Goal: Transaction & Acquisition: Purchase product/service

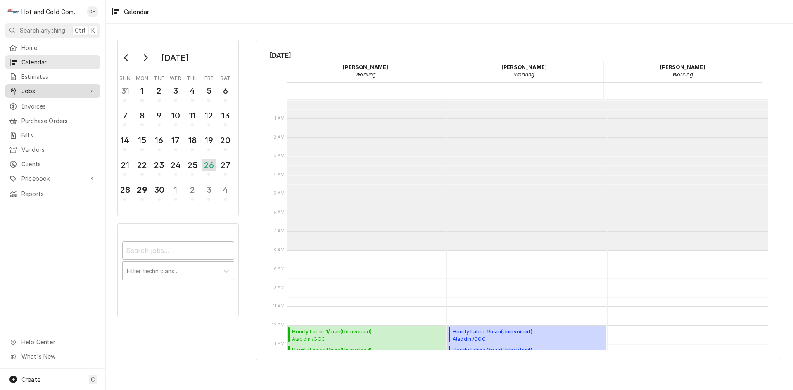
scroll to position [151, 0]
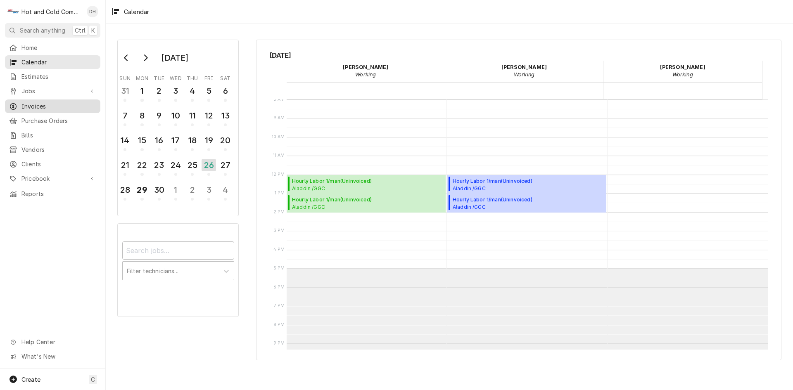
click at [37, 102] on span "Invoices" at bounding box center [58, 106] width 75 height 9
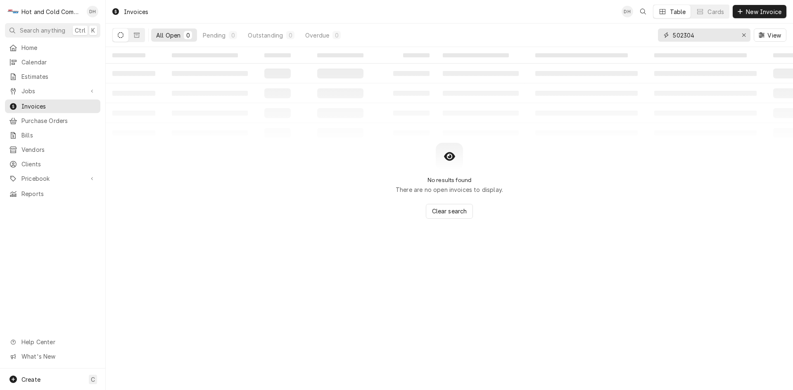
click at [719, 34] on input "502304" at bounding box center [704, 35] width 62 height 13
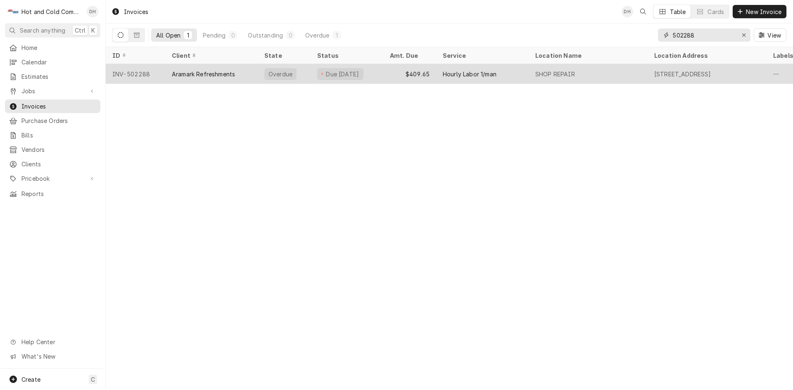
type input "502288"
click at [389, 75] on div "$409.65" at bounding box center [409, 74] width 53 height 20
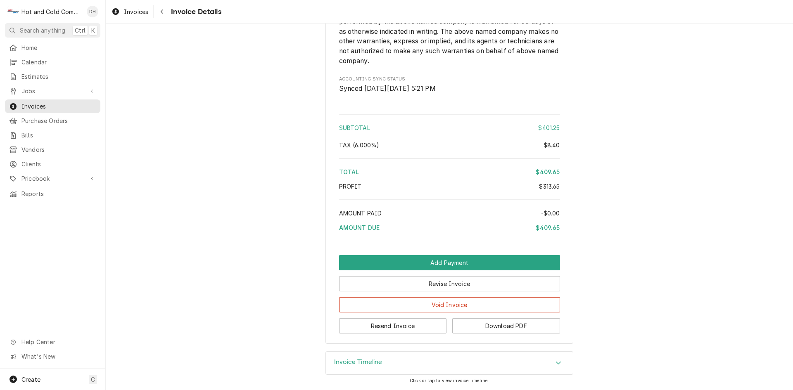
scroll to position [1092, 0]
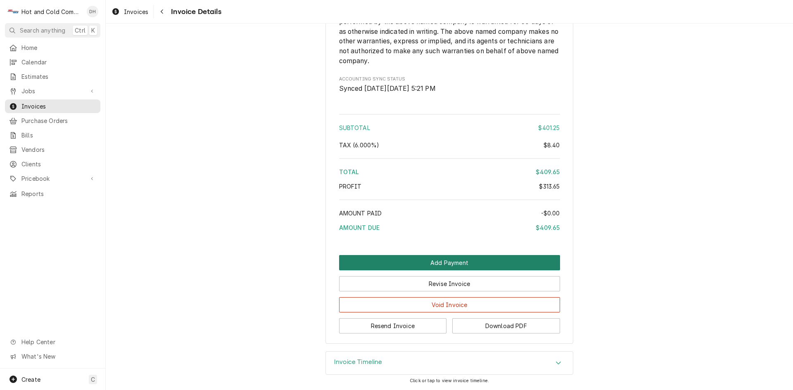
click at [457, 262] on button "Add Payment" at bounding box center [449, 262] width 221 height 15
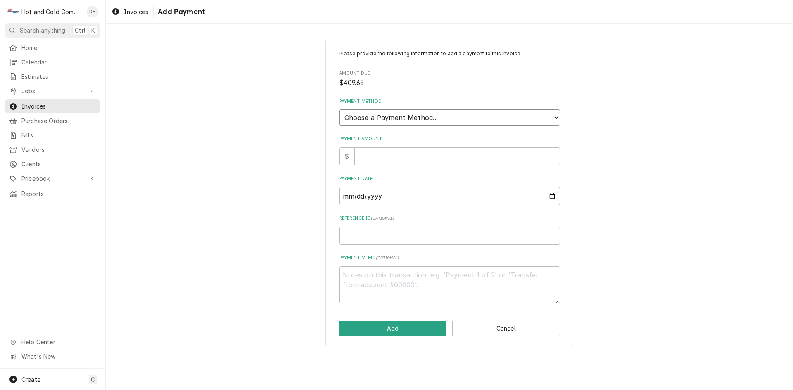
click at [483, 119] on select "Choose a Payment Method... Cash Check Credit/Debit Card ACH/eCheck Other" at bounding box center [449, 117] width 221 height 17
select select "3"
click at [339, 109] on select "Choose a Payment Method... Cash Check Credit/Debit Card ACH/eCheck Other" at bounding box center [449, 117] width 221 height 17
type textarea "x"
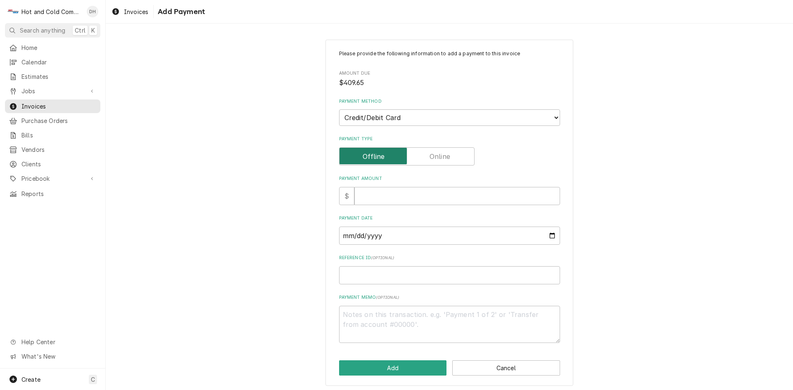
click at [456, 157] on input "Payment Type" at bounding box center [407, 156] width 128 height 18
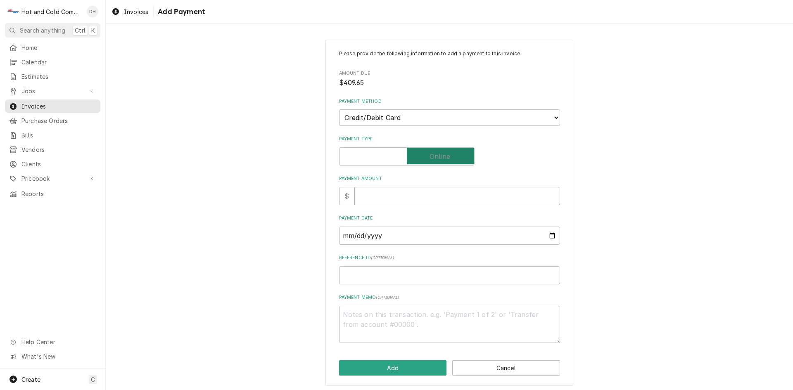
checkbox input "true"
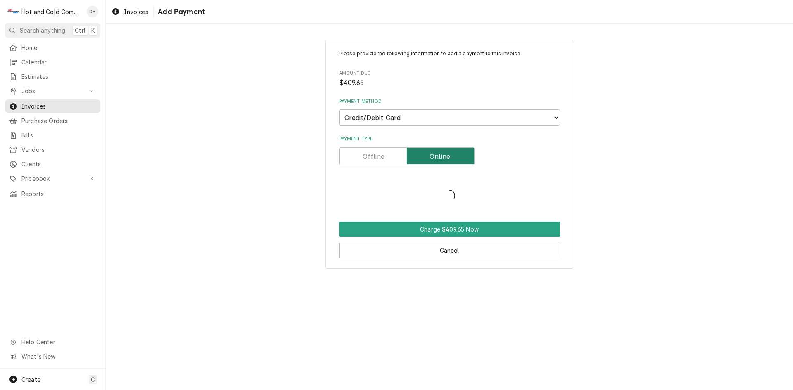
type textarea "x"
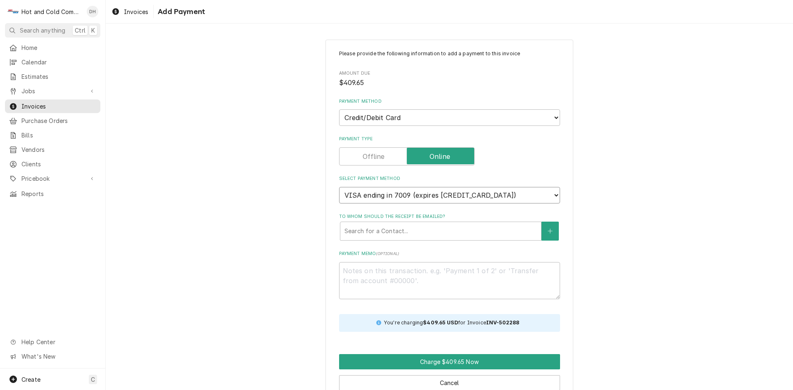
click at [552, 196] on select "VISA ending in 7009 (expires 10/2025) VISA ending in 6586 (expires 10/2025) VIS…" at bounding box center [449, 195] width 221 height 17
click at [508, 190] on select "VISA ending in 7009 (expires 10/2025) VISA ending in 6586 (expires 10/2025) VIS…" at bounding box center [449, 195] width 221 height 17
select select "new_card"
click at [339, 187] on select "VISA ending in 7009 (expires 10/2025) VISA ending in 6586 (expires 10/2025) VIS…" at bounding box center [449, 195] width 221 height 17
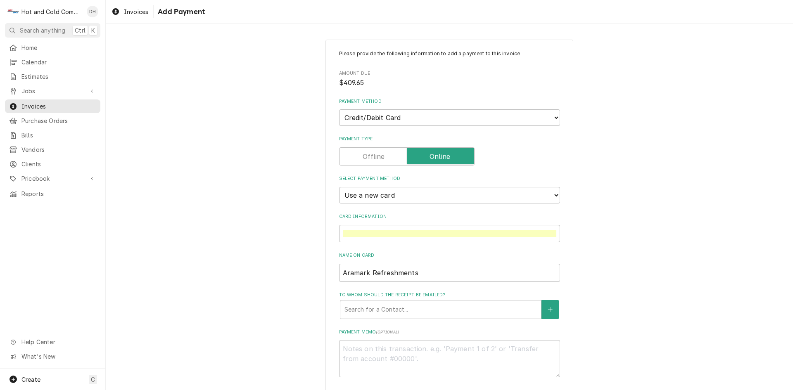
scroll to position [97, 0]
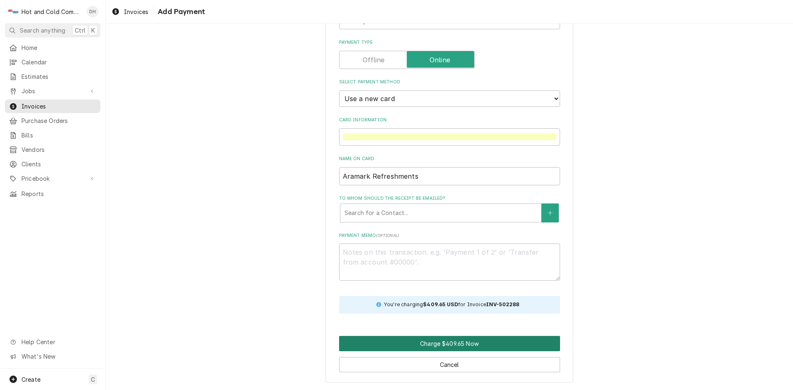
click at [476, 344] on button "Charge $409.65 Now" at bounding box center [449, 343] width 221 height 15
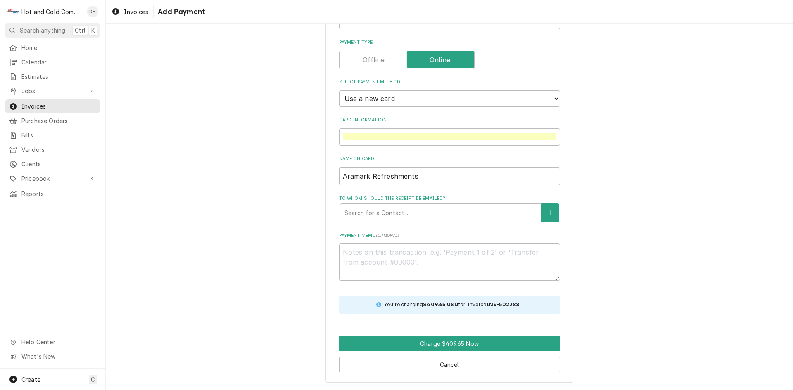
click at [593, 144] on div "Please provide the following information to add a payment to this invoice Amoun…" at bounding box center [449, 163] width 687 height 455
click at [535, 177] on input "Aramark Refreshments" at bounding box center [449, 176] width 221 height 18
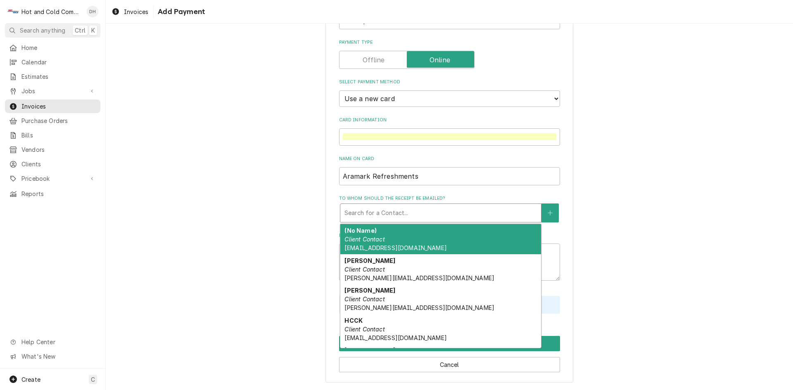
click at [424, 212] on div "To whom should the receipt be emailed?" at bounding box center [441, 213] width 193 height 15
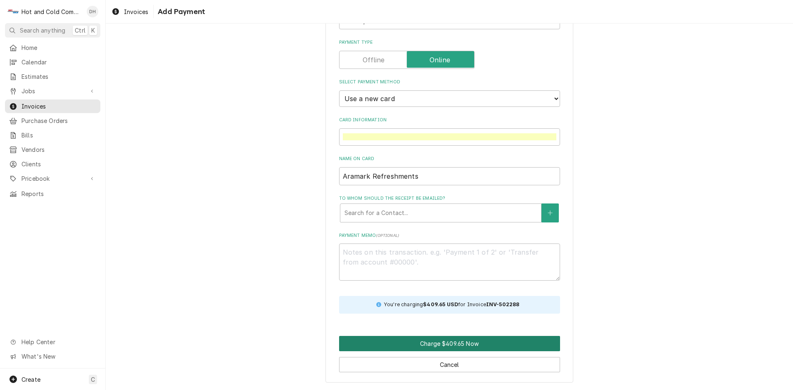
click at [441, 342] on button "Charge $409.65 Now" at bounding box center [449, 343] width 221 height 15
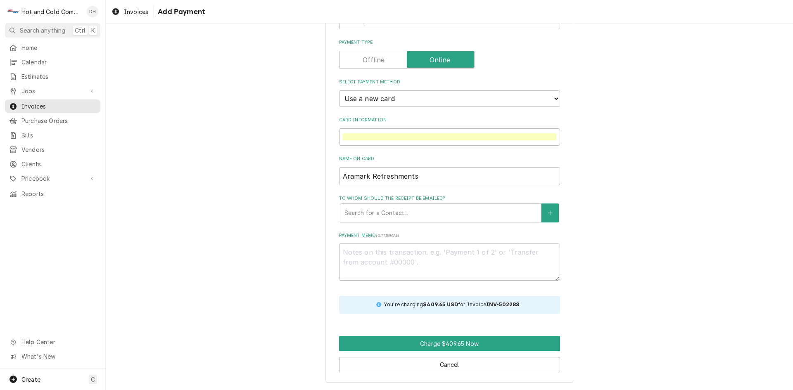
scroll to position [89, 0]
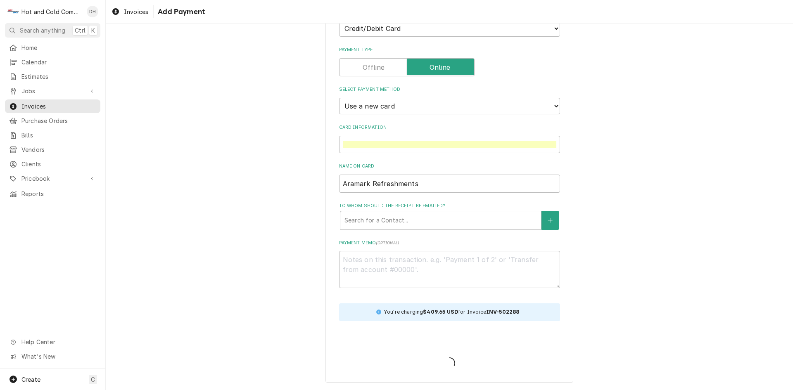
type textarea "x"
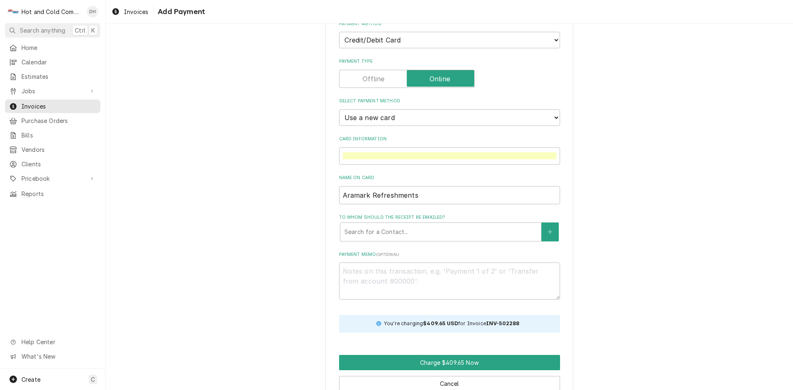
scroll to position [97, 0]
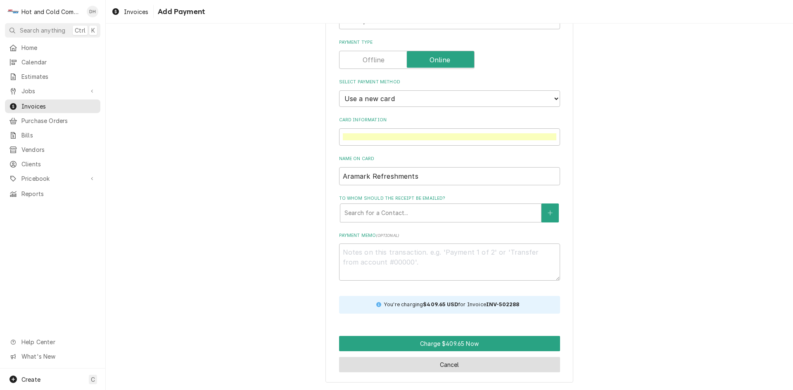
click at [449, 363] on button "Cancel" at bounding box center [449, 364] width 221 height 15
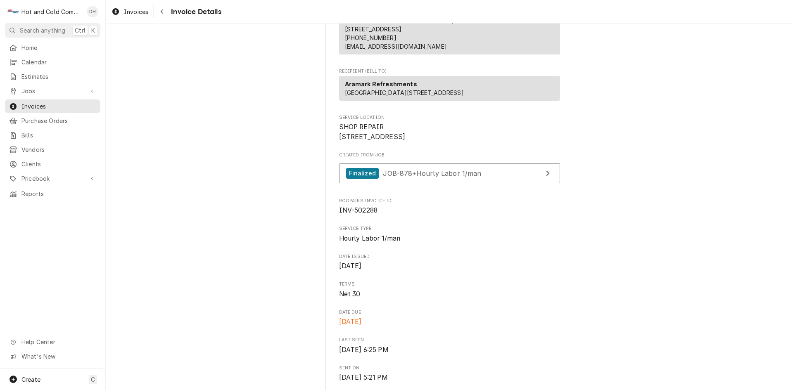
scroll to position [1089, 0]
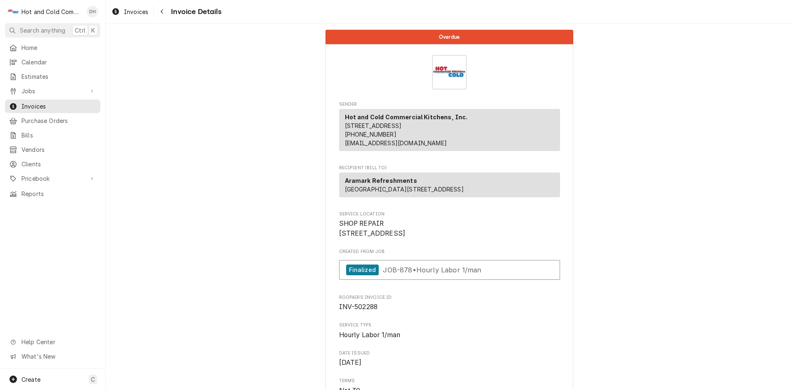
scroll to position [1089, 0]
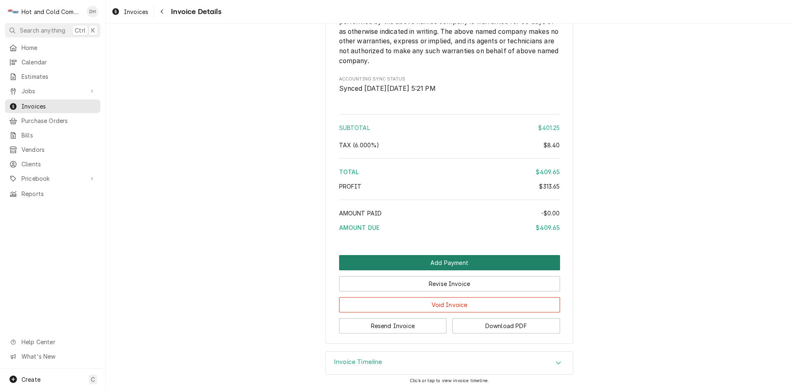
click at [442, 264] on button "Add Payment" at bounding box center [449, 262] width 221 height 15
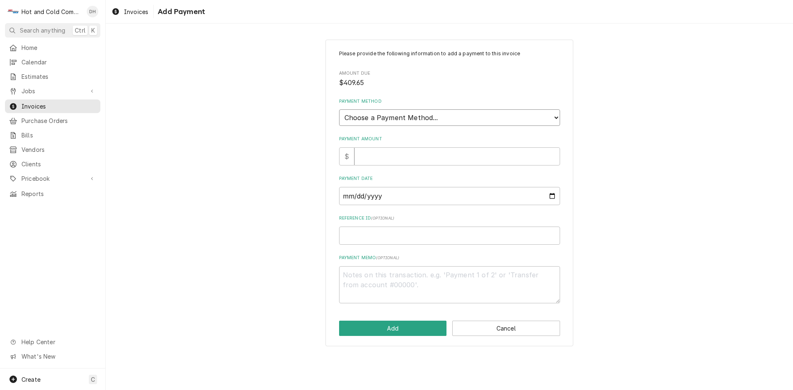
click at [423, 120] on select "Choose a Payment Method... Cash Check Credit/Debit Card ACH/eCheck Other" at bounding box center [449, 117] width 221 height 17
select select "3"
click at [339, 109] on select "Choose a Payment Method... Cash Check Credit/Debit Card ACH/eCheck Other" at bounding box center [449, 117] width 221 height 17
type textarea "x"
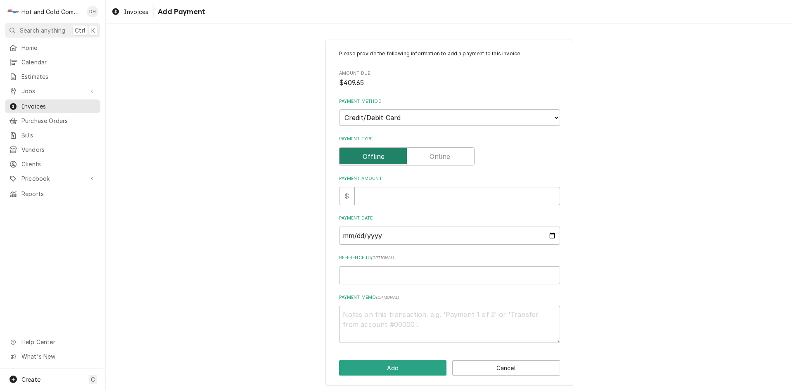
click at [450, 161] on input "Payment Type" at bounding box center [407, 156] width 128 height 18
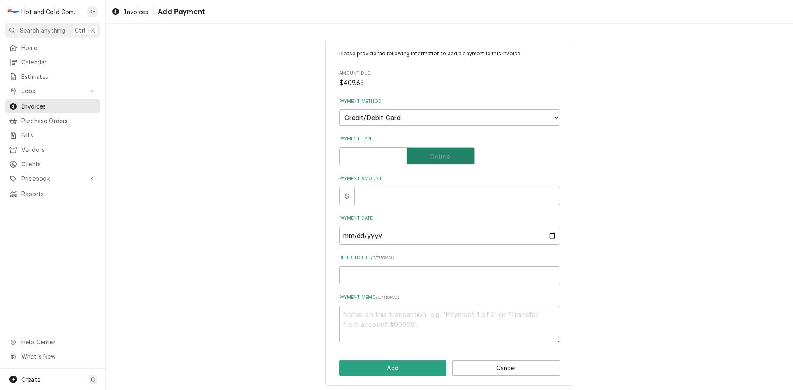
checkbox input "true"
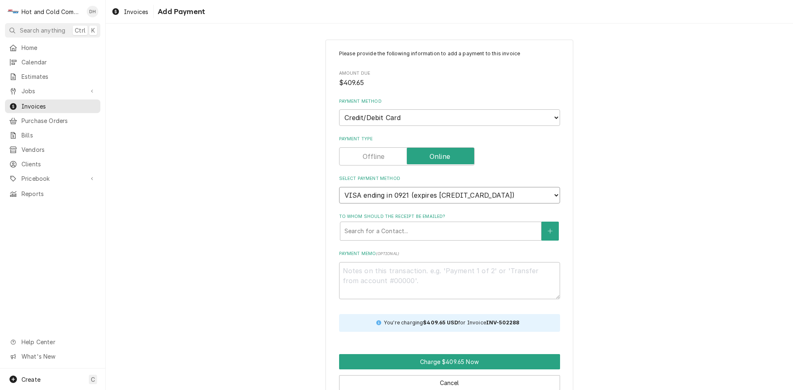
drag, startPoint x: 552, startPoint y: 193, endPoint x: 547, endPoint y: 193, distance: 4.6
click at [552, 193] on select "VISA ending in 0921 (expires [CREDIT_CARD_DATA]) VISA ending in 0921 (expires […" at bounding box center [449, 195] width 221 height 17
click at [339, 187] on select "VISA ending in 0921 (expires [CREDIT_CARD_DATA]) VISA ending in 0921 (expires […" at bounding box center [449, 195] width 221 height 17
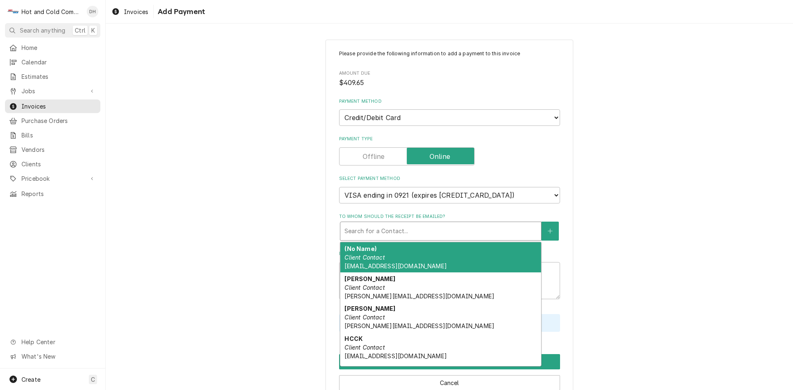
click at [416, 231] on div "To whom should the receipt be emailed?" at bounding box center [441, 231] width 193 height 15
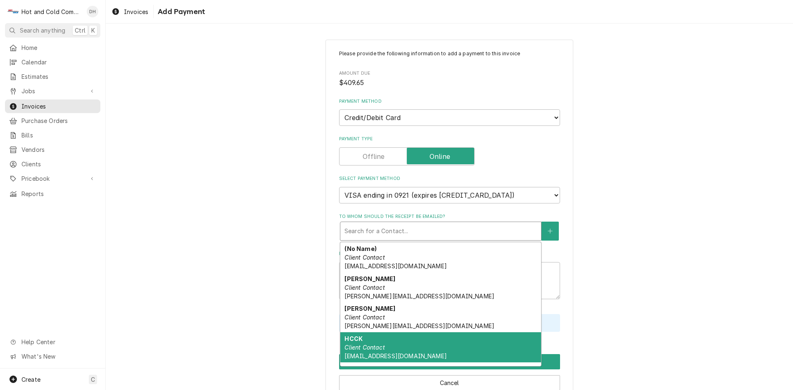
click at [414, 347] on div "HCCK Client Contact [EMAIL_ADDRESS][DOMAIN_NAME]" at bounding box center [440, 348] width 201 height 30
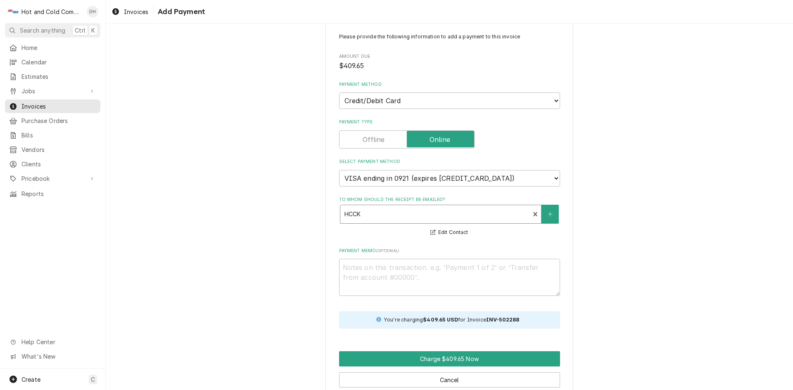
scroll to position [32, 0]
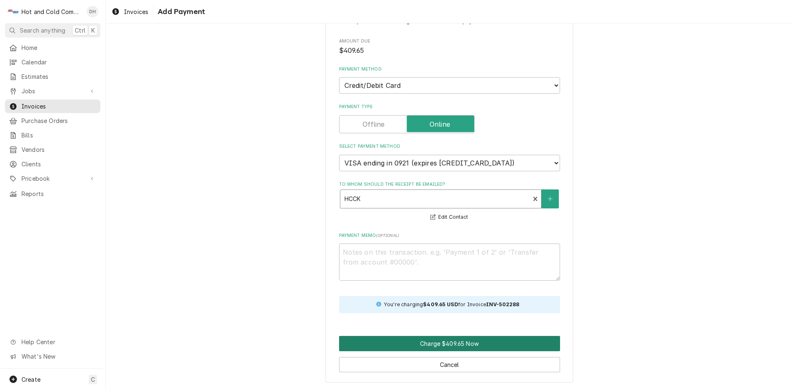
click at [421, 341] on button "Charge $409.65 Now" at bounding box center [449, 343] width 221 height 15
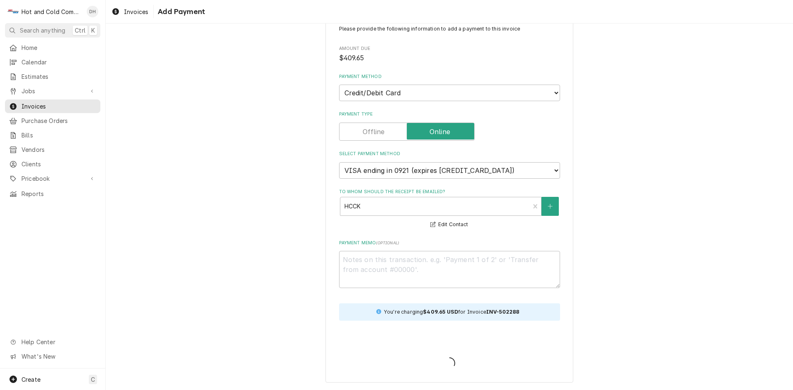
scroll to position [25, 0]
type textarea "x"
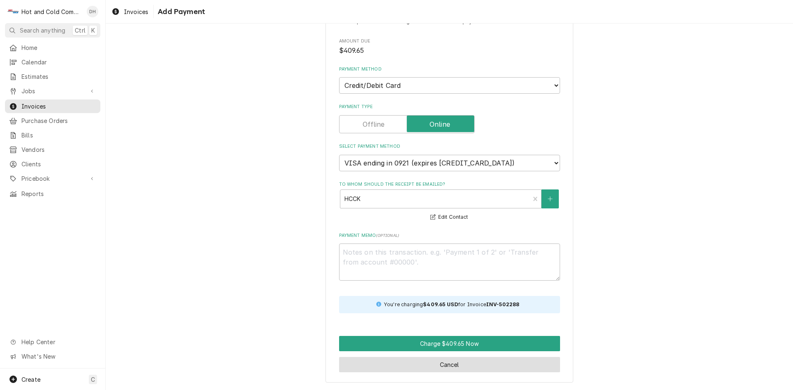
click at [443, 363] on button "Cancel" at bounding box center [449, 364] width 221 height 15
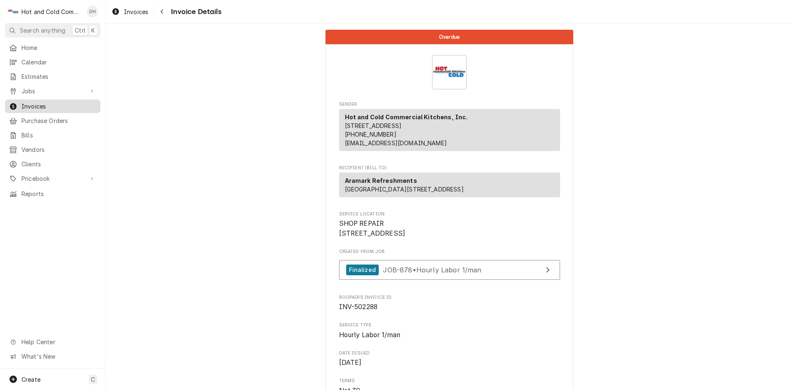
click at [37, 102] on span "Invoices" at bounding box center [58, 106] width 75 height 9
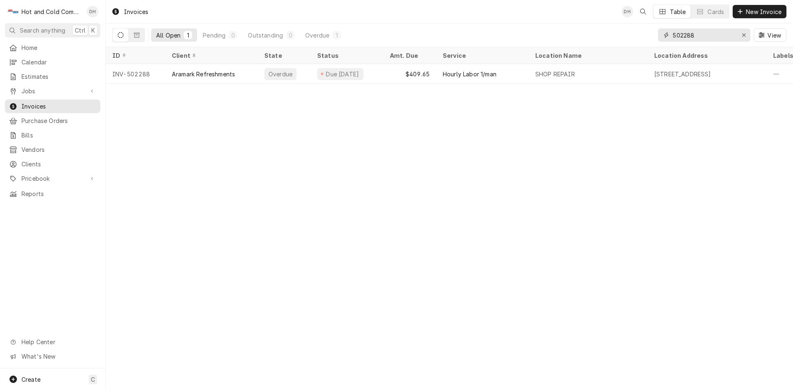
click at [725, 35] on input "502288" at bounding box center [704, 35] width 62 height 13
type input "502265"
